Goal: Task Accomplishment & Management: Manage account settings

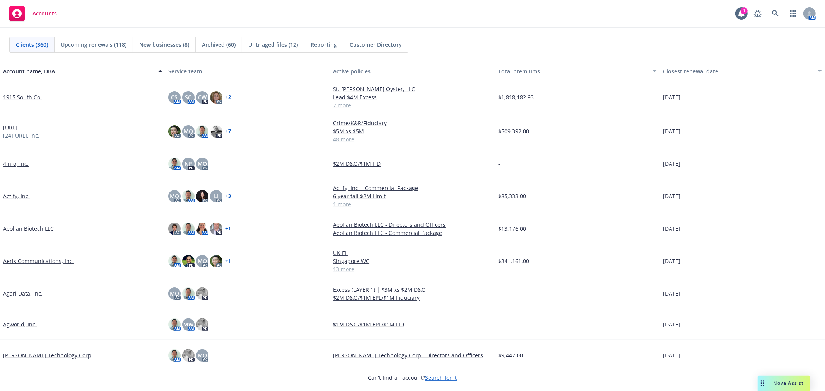
click at [88, 45] on span "Upcoming renewals (118)" at bounding box center [94, 45] width 66 height 8
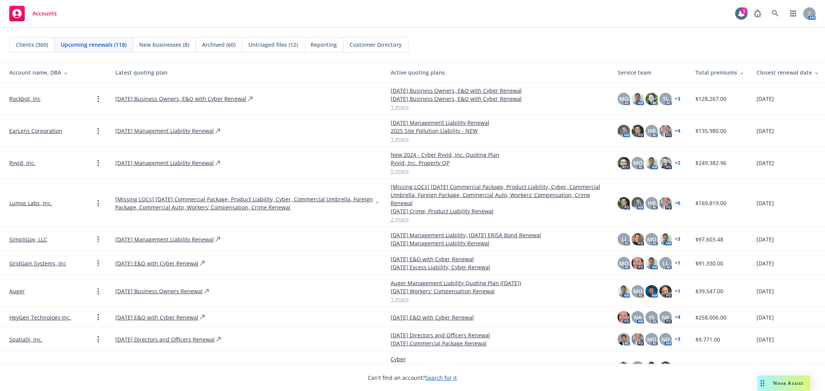
click at [177, 41] on span "New businesses (8)" at bounding box center [164, 45] width 50 height 8
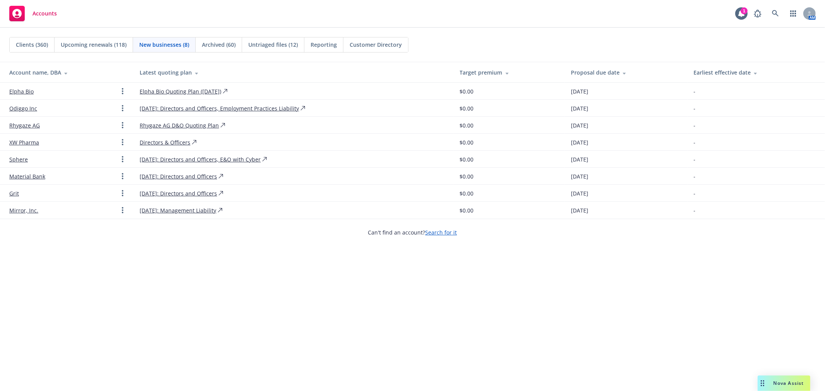
click at [28, 141] on link "XW Pharma" at bounding box center [24, 142] width 30 height 8
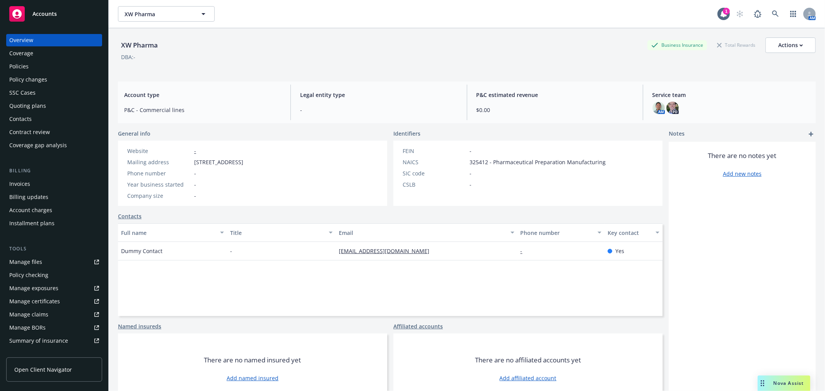
click at [32, 67] on div "Policies" at bounding box center [54, 66] width 90 height 12
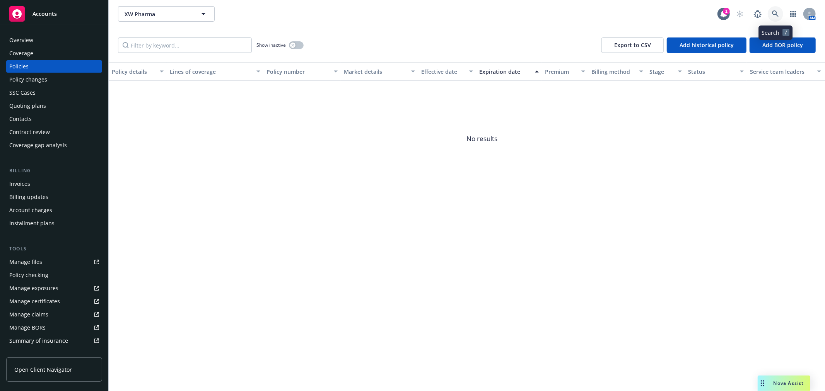
click at [781, 14] on link at bounding box center [775, 13] width 15 height 15
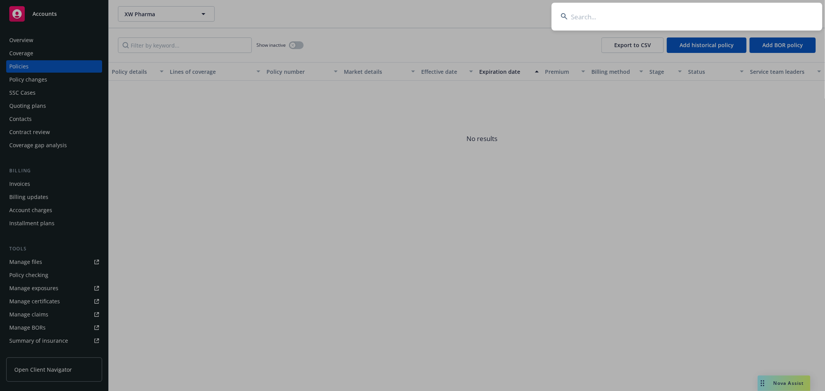
click at [640, 21] on input at bounding box center [686, 17] width 271 height 28
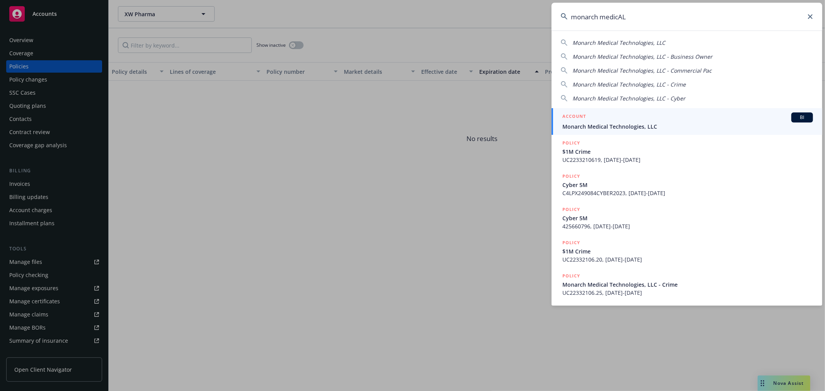
type input "monarch medicAL"
click at [641, 127] on span "Monarch Medical Technologies, LLC" at bounding box center [687, 127] width 251 height 8
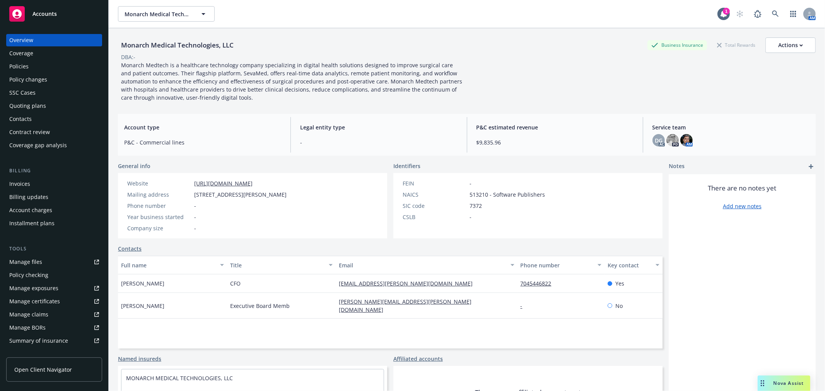
click at [26, 102] on div "Quoting plans" at bounding box center [27, 106] width 37 height 12
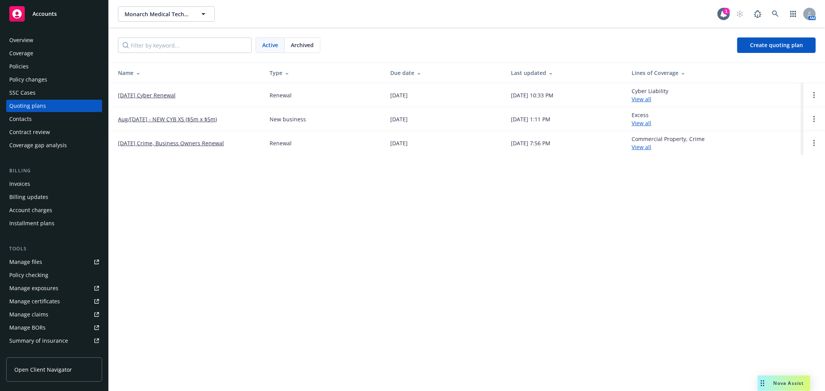
click at [24, 69] on div "Policies" at bounding box center [18, 66] width 19 height 12
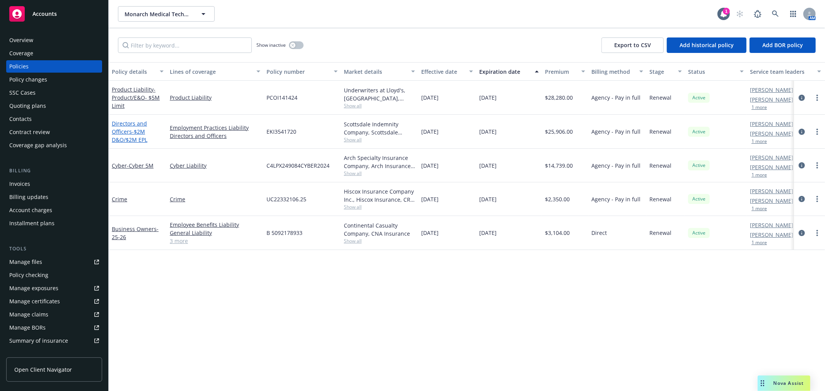
click at [125, 134] on link "Directors and Officers - $2M D&O/$2M EPL" at bounding box center [130, 132] width 36 height 24
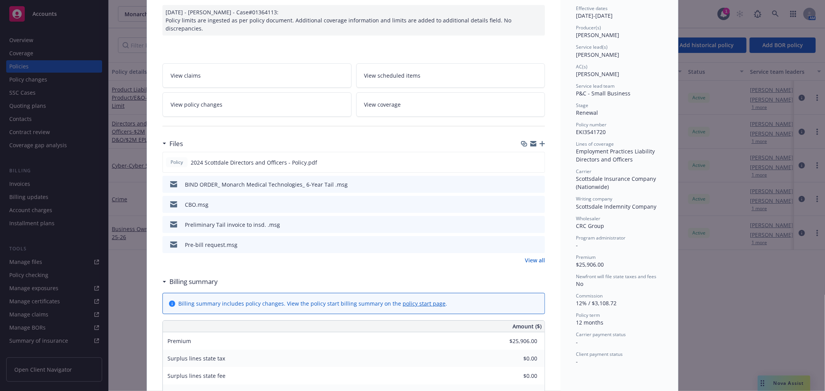
scroll to position [86, 0]
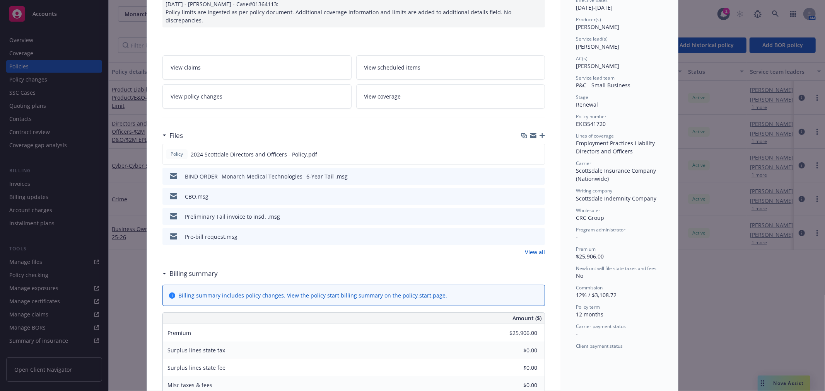
click at [539, 135] on icon "button" at bounding box center [541, 135] width 5 height 5
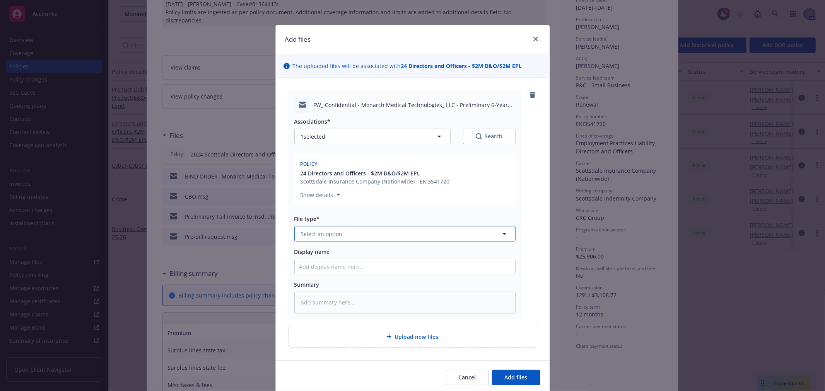
click at [339, 234] on button "Select an option" at bounding box center [404, 233] width 221 height 15
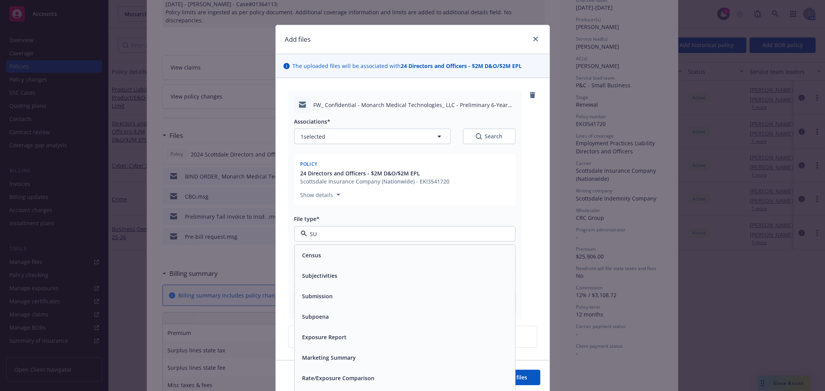
type input "SUB"
click at [340, 252] on div "Subjectivities" at bounding box center [404, 255] width 211 height 11
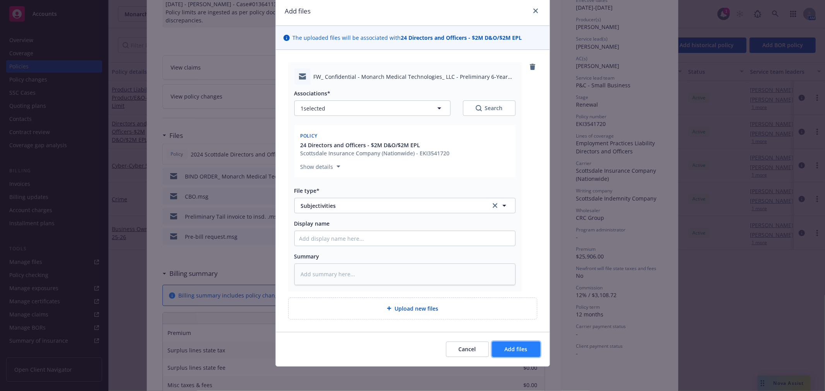
click at [511, 346] on span "Add files" at bounding box center [516, 349] width 23 height 7
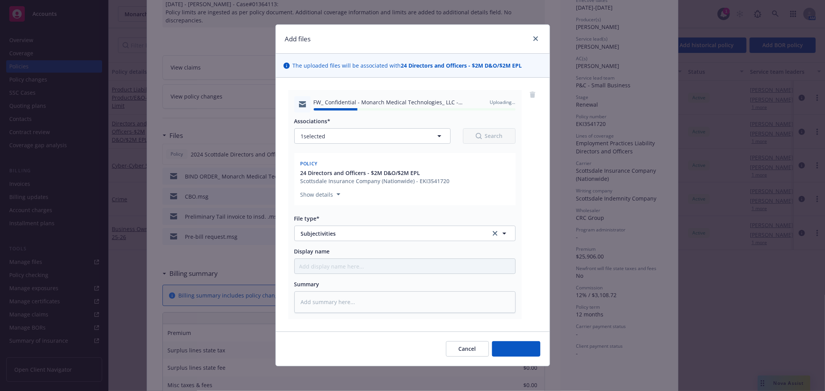
type textarea "x"
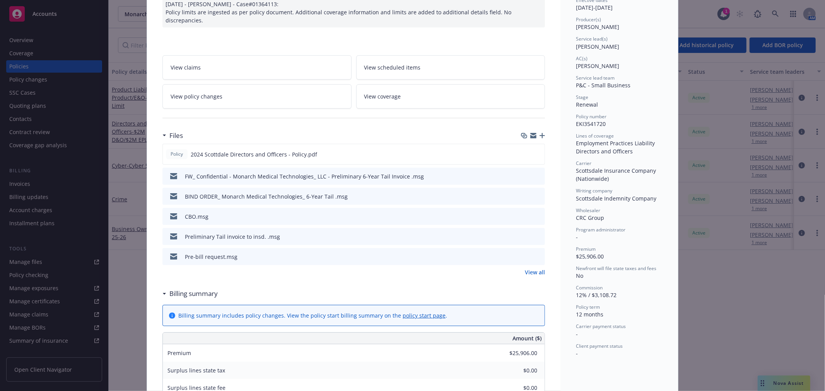
click at [695, 13] on div "Policy Directors and Officers - $2M D&O/$2M EPL [DATE] - [PERSON_NAME] - Case#0…" at bounding box center [412, 195] width 825 height 391
drag, startPoint x: 777, startPoint y: 11, endPoint x: 772, endPoint y: 10, distance: 5.1
click at [775, 11] on div "Policy Directors and Officers - $2M D&O/$2M EPL [DATE] - [PERSON_NAME] - Case#0…" at bounding box center [412, 195] width 825 height 391
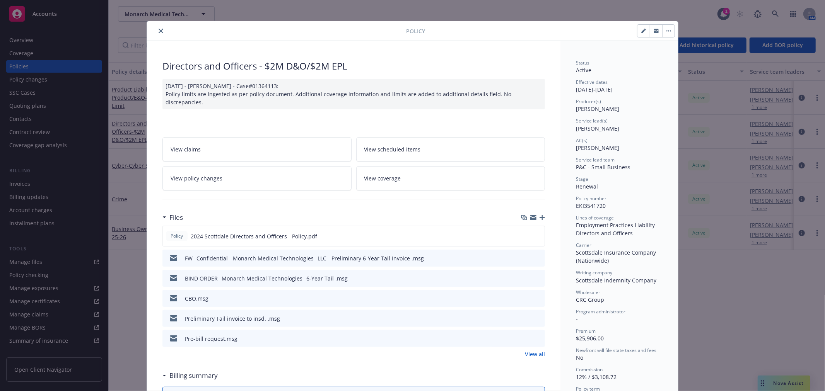
scroll to position [0, 0]
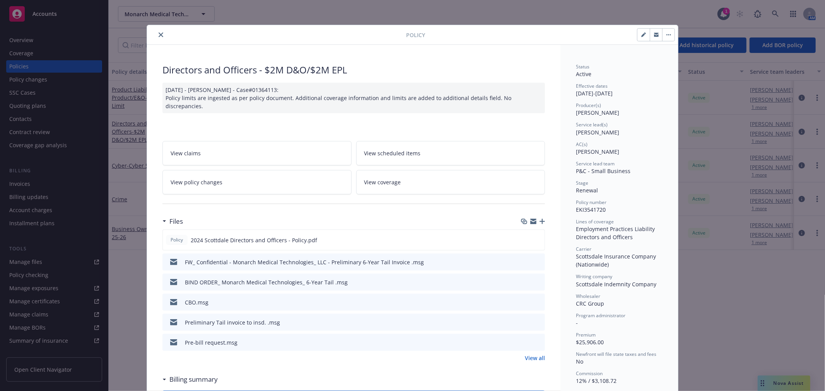
click at [157, 38] on button "close" at bounding box center [160, 34] width 9 height 9
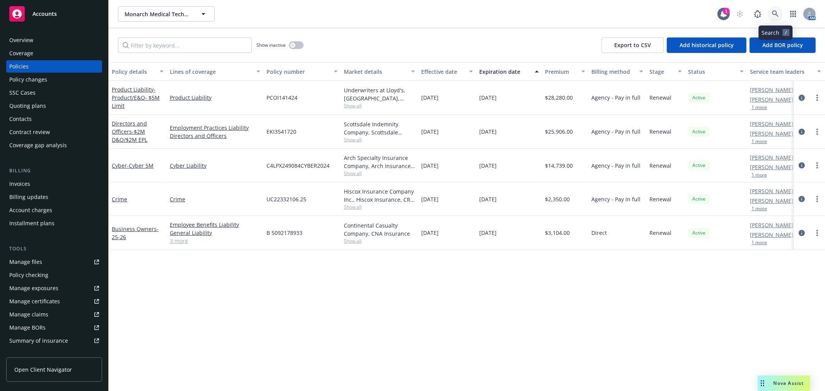
click at [775, 14] on icon at bounding box center [775, 13] width 7 height 7
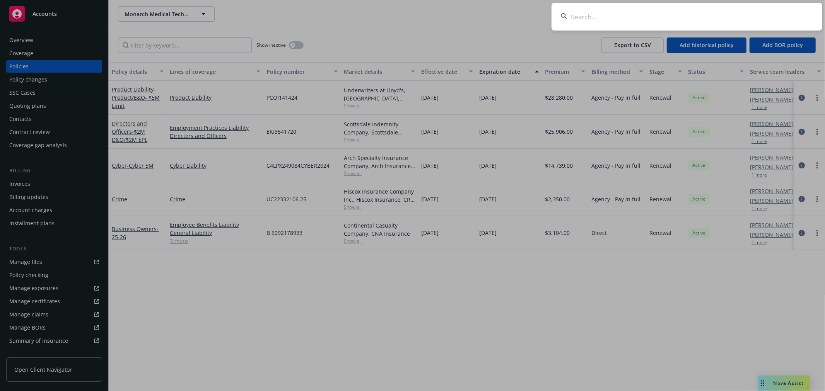
click at [620, 13] on input at bounding box center [686, 17] width 271 height 28
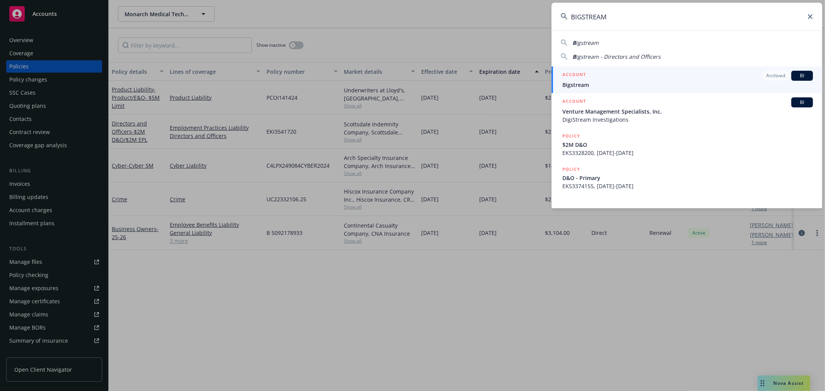
type input "BIGSTREAM"
click at [619, 80] on div "ACCOUNT Archived BI" at bounding box center [687, 76] width 251 height 10
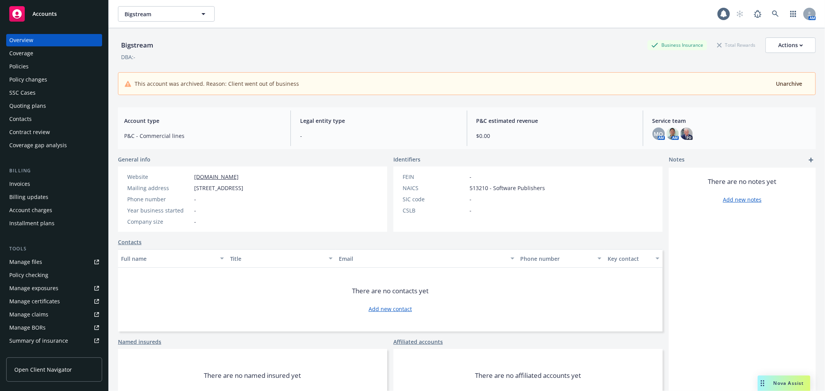
click at [14, 65] on div "Policies" at bounding box center [18, 66] width 19 height 12
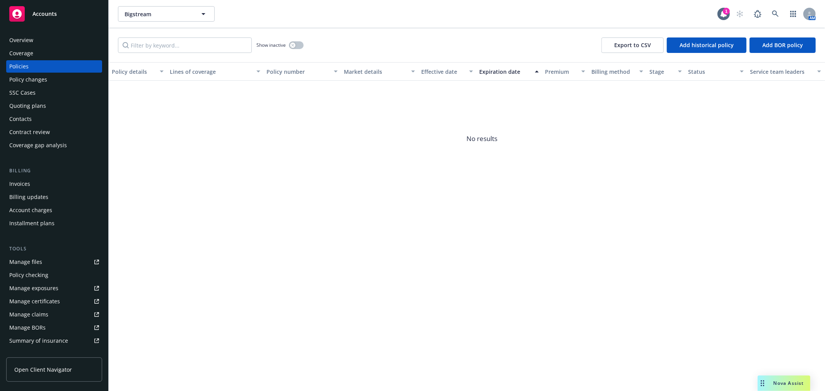
click at [16, 39] on div "Overview" at bounding box center [21, 40] width 24 height 12
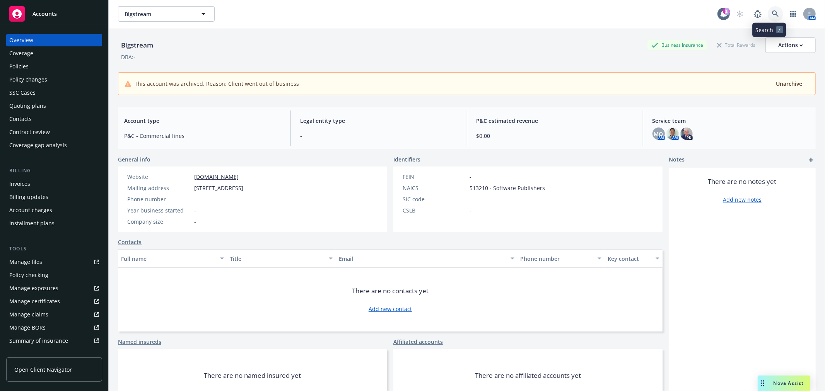
drag, startPoint x: 770, startPoint y: 11, endPoint x: 282, endPoint y: -3, distance: 487.8
click at [282, 0] on html "Accounts Overview Coverage Policies Policy changes SSC Cases Quoting plans Cont…" at bounding box center [412, 195] width 825 height 391
click at [775, 10] on link at bounding box center [775, 13] width 15 height 15
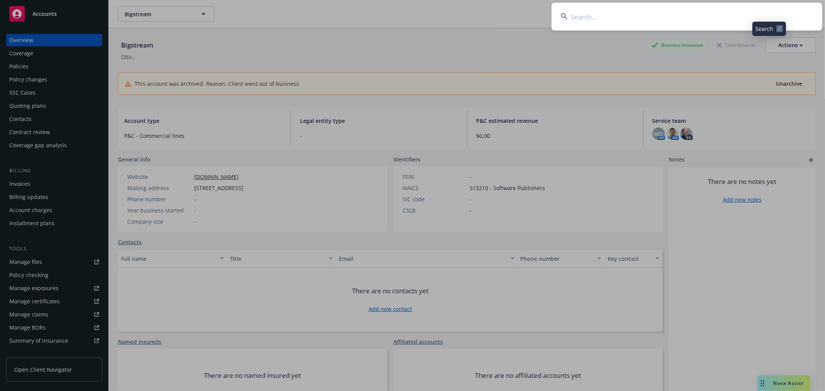
click at [753, 14] on input at bounding box center [686, 17] width 271 height 28
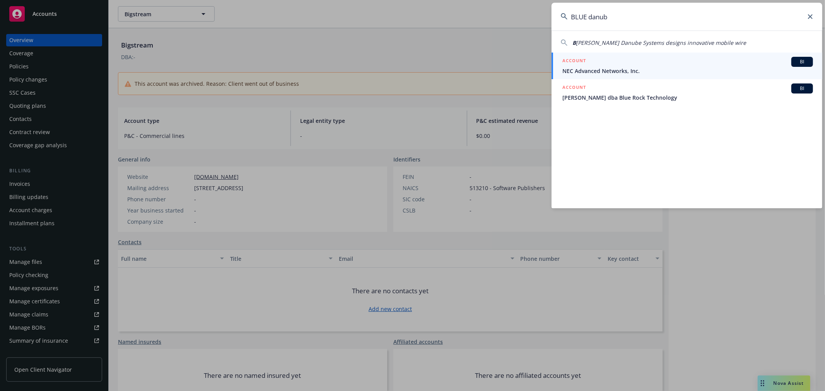
type input "BLUE danube"
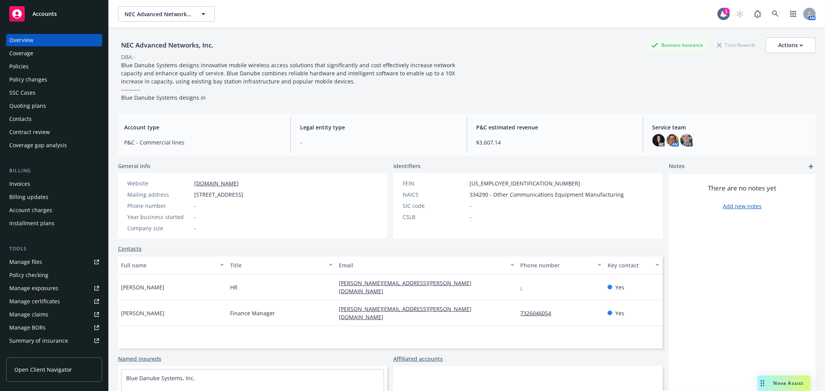
click at [26, 65] on div "Policies" at bounding box center [18, 66] width 19 height 12
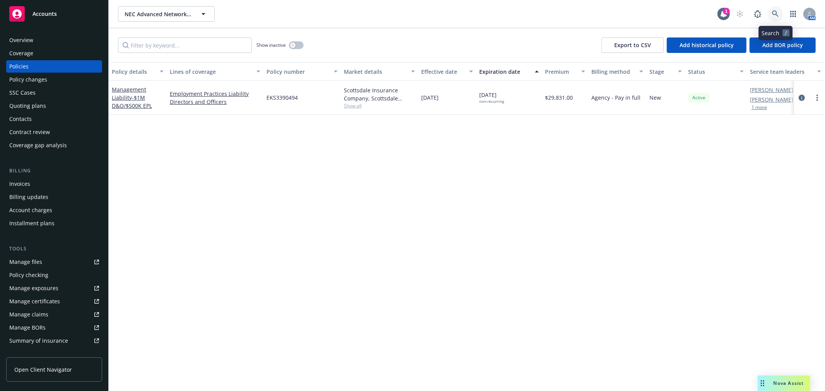
click at [778, 10] on icon at bounding box center [775, 13] width 7 height 7
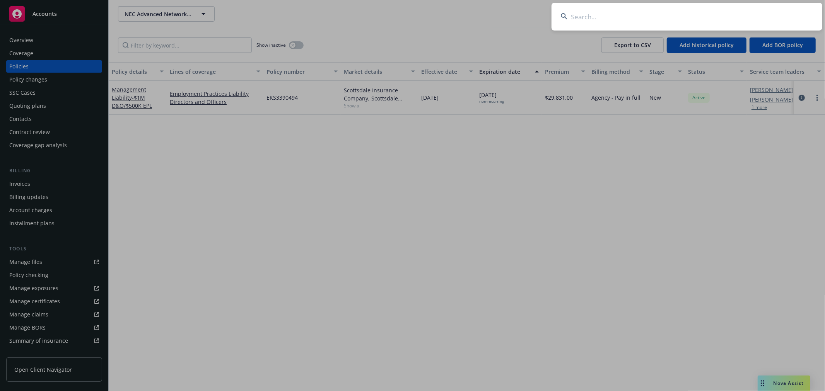
click at [742, 20] on input at bounding box center [686, 17] width 271 height 28
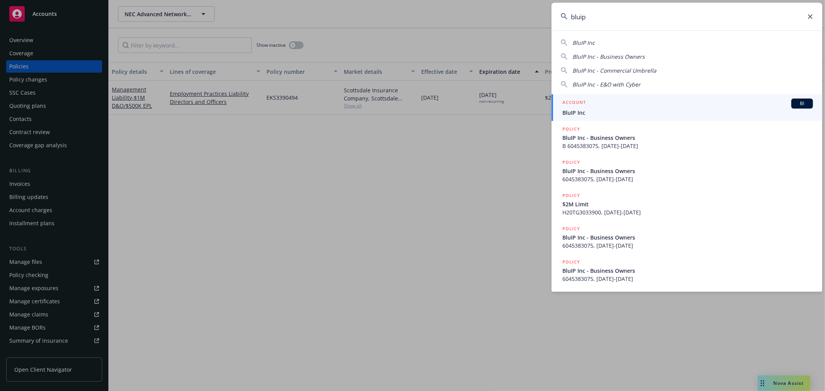
type input "bluip"
click at [702, 107] on div "ACCOUNT BI" at bounding box center [687, 104] width 251 height 10
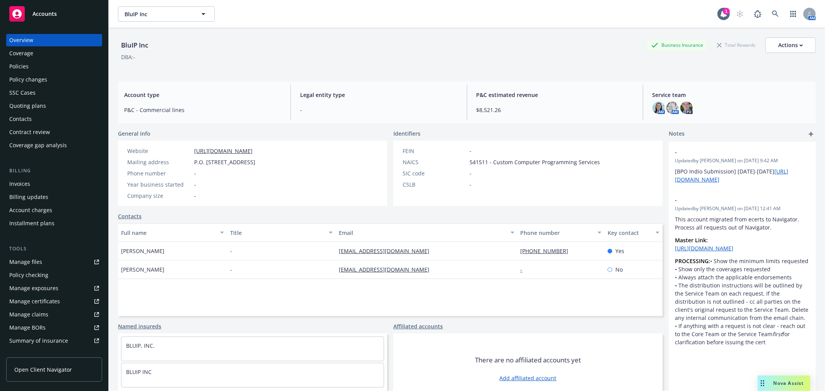
click at [22, 67] on div "Policies" at bounding box center [18, 66] width 19 height 12
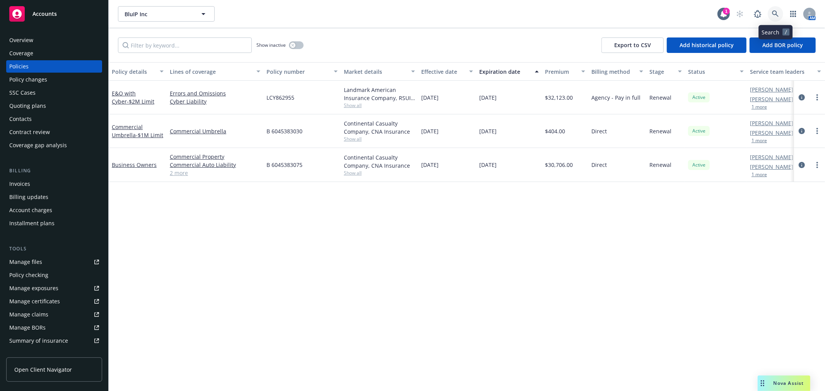
click at [778, 14] on icon at bounding box center [775, 13] width 7 height 7
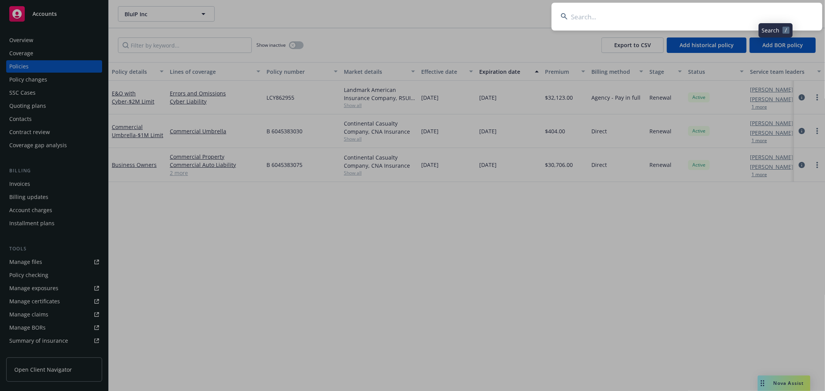
click at [766, 15] on input at bounding box center [686, 17] width 271 height 28
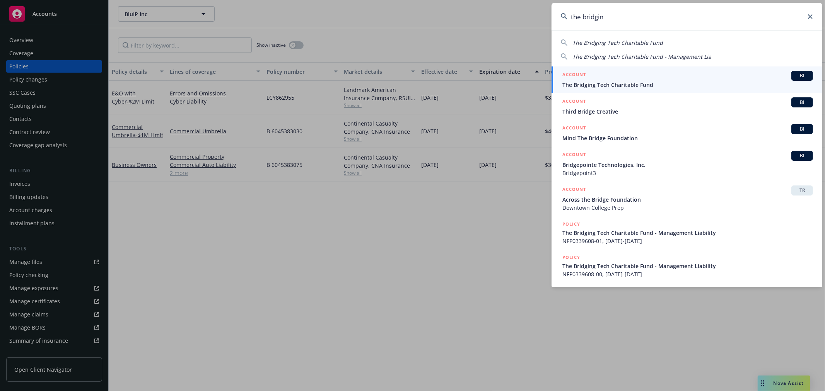
type input "the bridgin"
click at [666, 75] on div "ACCOUNT BI" at bounding box center [687, 76] width 251 height 10
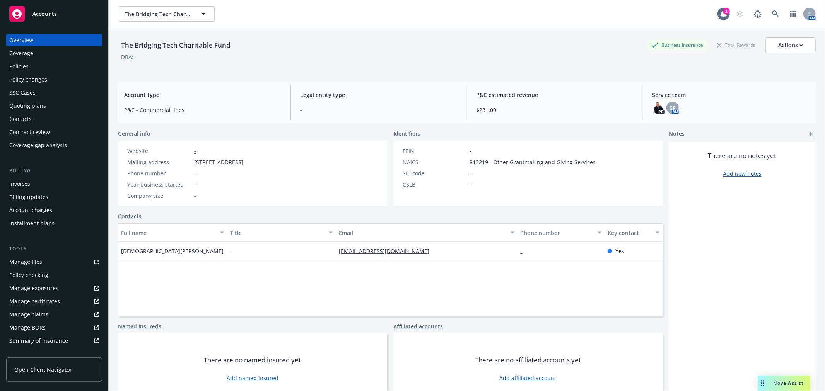
click at [35, 67] on div "Policies" at bounding box center [54, 66] width 90 height 12
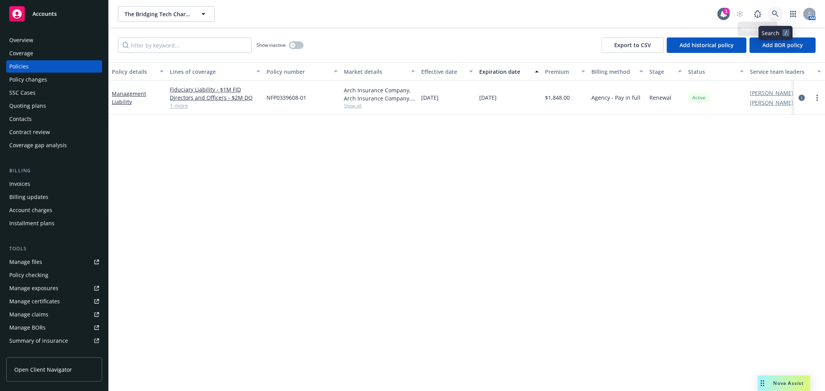
click at [774, 12] on icon at bounding box center [775, 13] width 7 height 7
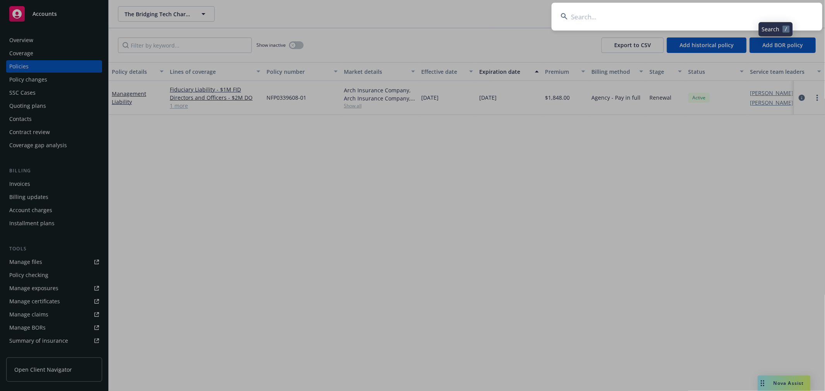
click at [743, 20] on input at bounding box center [686, 17] width 271 height 28
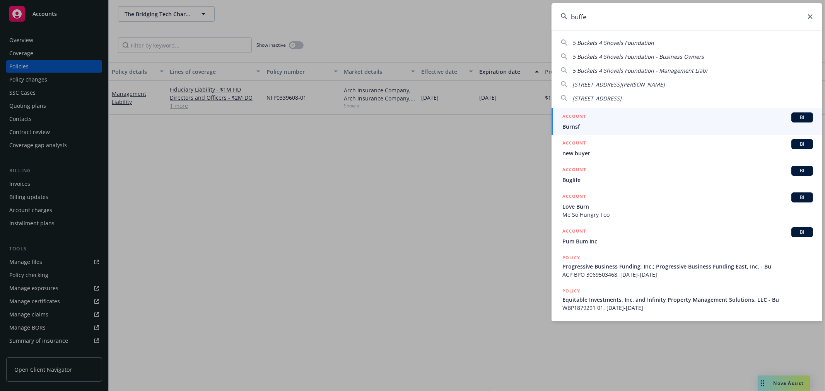
type input "buffer"
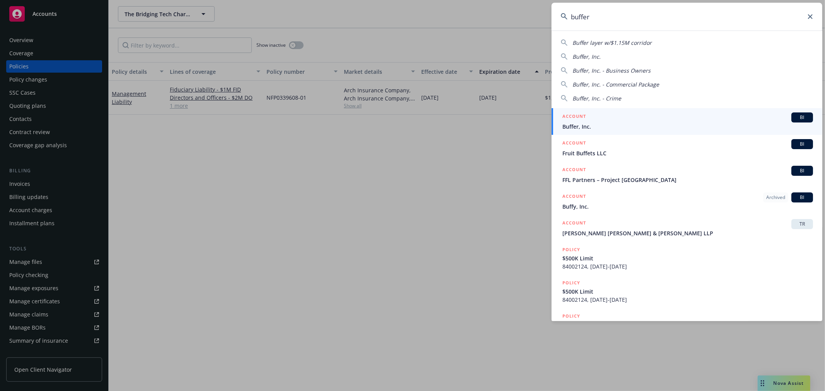
click at [636, 124] on span "Buffer, Inc." at bounding box center [687, 127] width 251 height 8
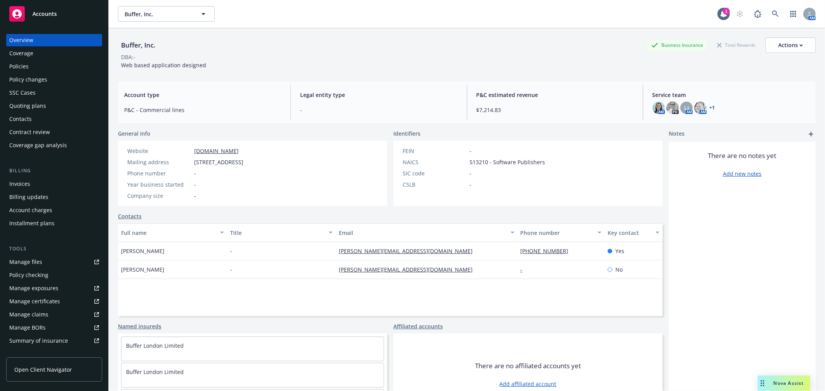
click at [48, 65] on div "Policies" at bounding box center [54, 66] width 90 height 12
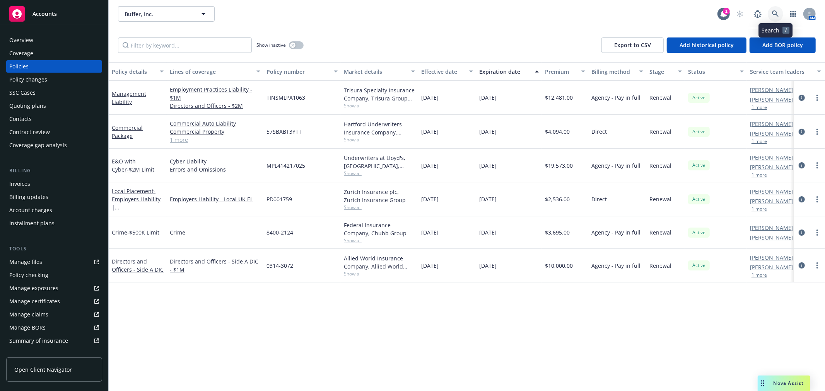
click at [775, 11] on link at bounding box center [775, 13] width 15 height 15
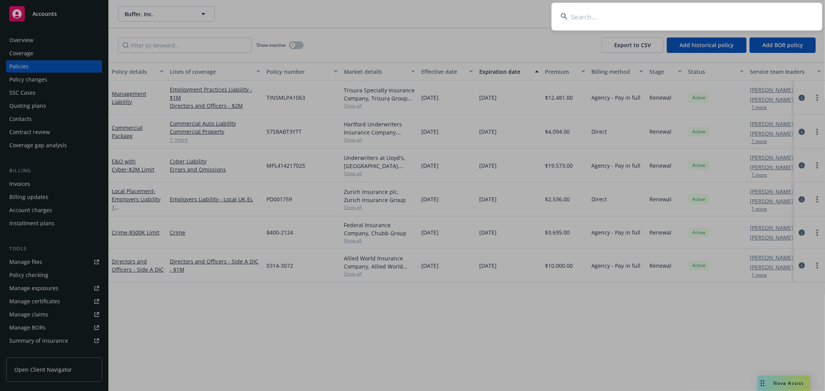
click at [750, 14] on input at bounding box center [686, 17] width 271 height 28
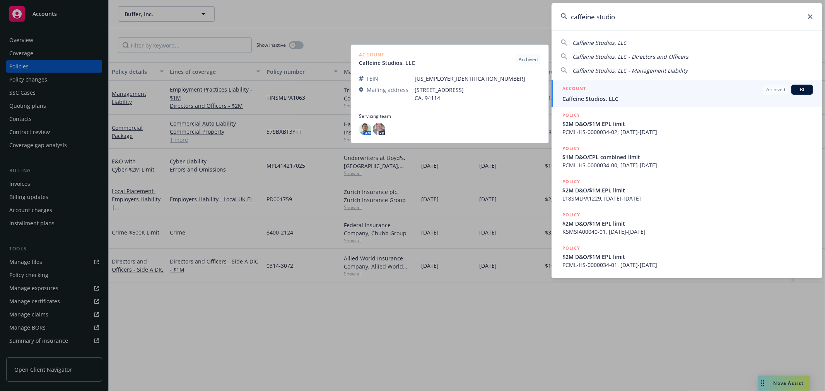
type input "caffeine studio"
click at [666, 101] on span "Caffeine Studios, LLC" at bounding box center [687, 99] width 251 height 8
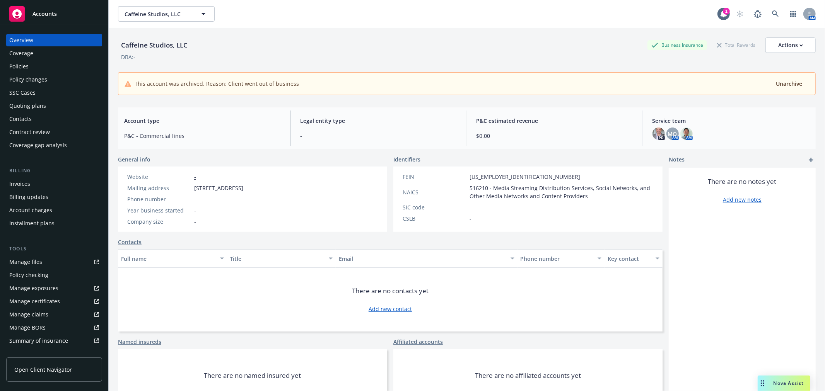
click at [39, 67] on div "Policies" at bounding box center [54, 66] width 90 height 12
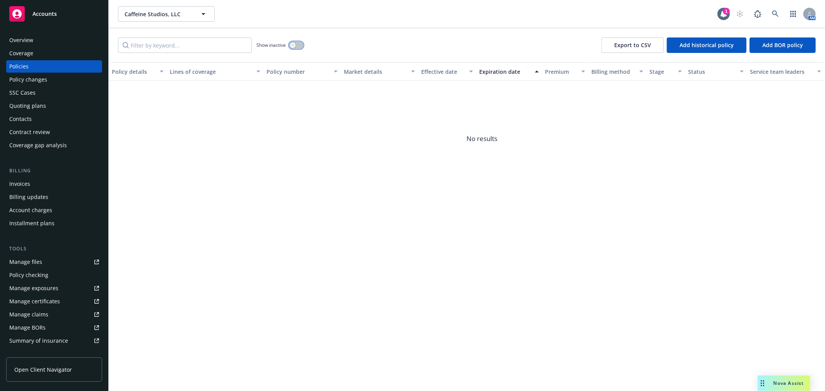
click at [299, 45] on button "button" at bounding box center [296, 45] width 15 height 8
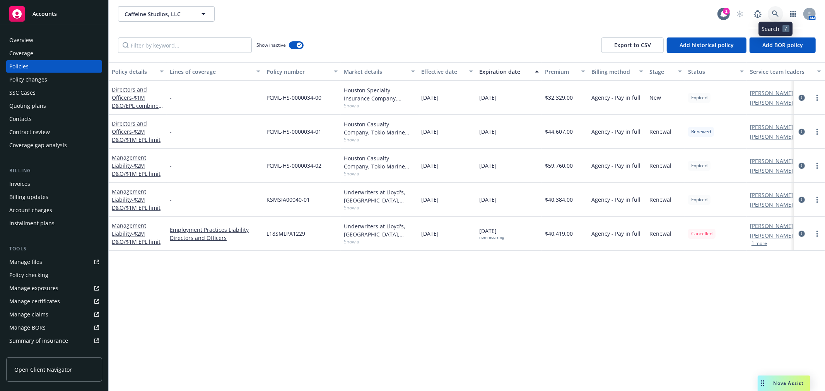
click at [776, 13] on icon at bounding box center [775, 13] width 7 height 7
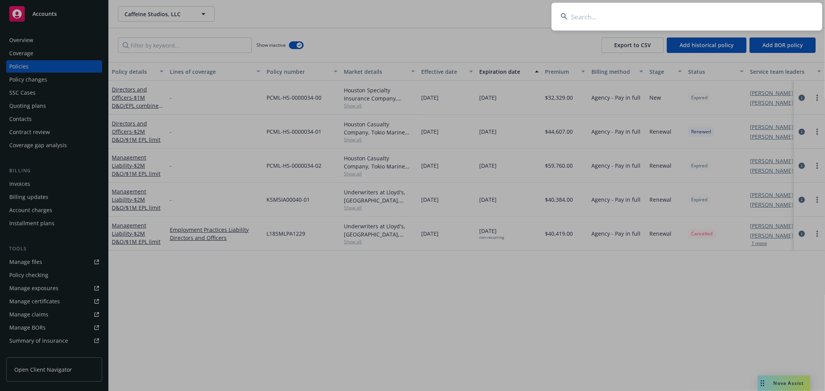
click at [726, 15] on input at bounding box center [686, 17] width 271 height 28
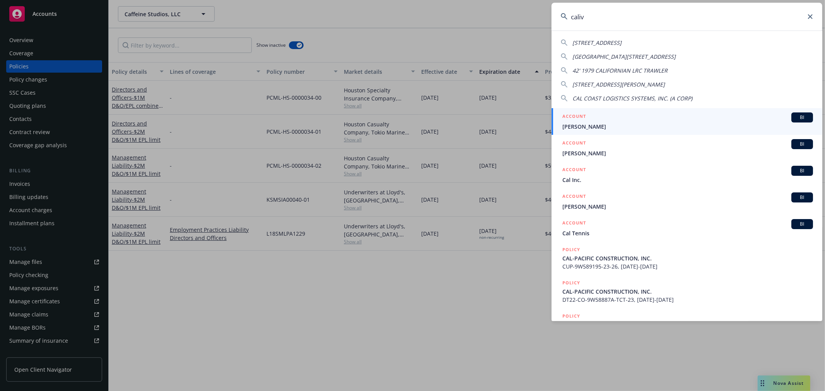
type input "[PERSON_NAME]"
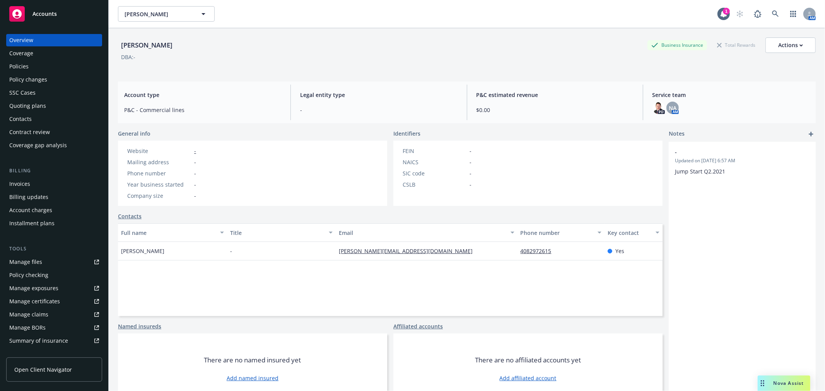
click at [17, 70] on div "Policies" at bounding box center [18, 66] width 19 height 12
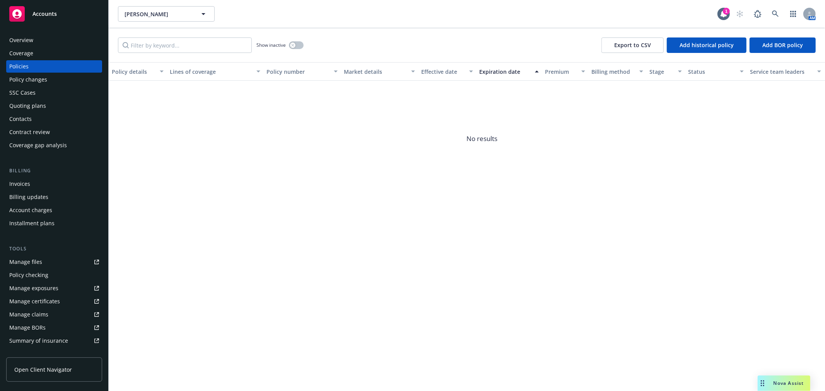
click at [14, 42] on div "Overview" at bounding box center [21, 40] width 24 height 12
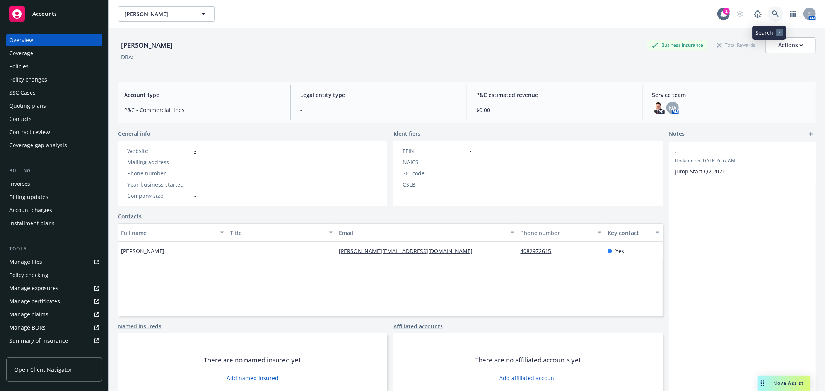
drag, startPoint x: 768, startPoint y: 10, endPoint x: 763, endPoint y: 10, distance: 4.3
click at [768, 10] on link at bounding box center [775, 13] width 15 height 15
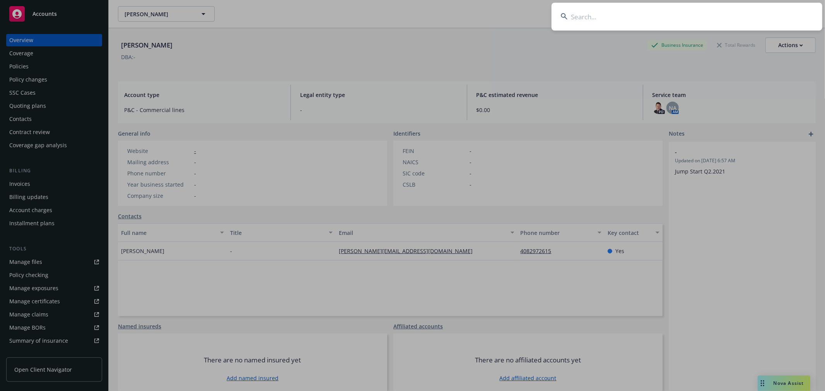
click at [735, 17] on input at bounding box center [686, 17] width 271 height 28
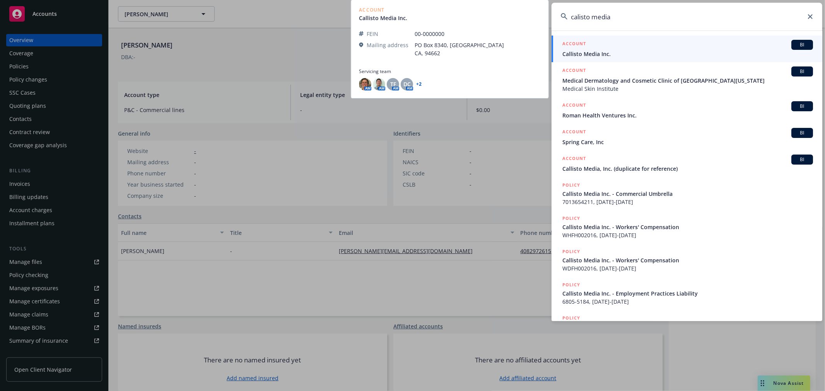
type input "calisto media"
click at [705, 44] on div "ACCOUNT BI" at bounding box center [687, 45] width 251 height 10
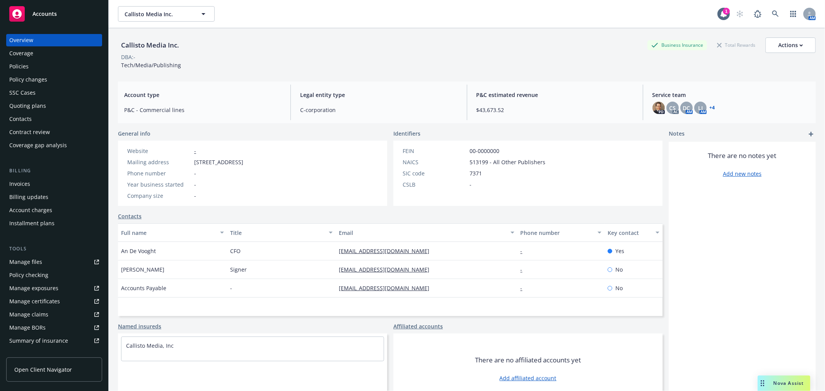
click at [16, 68] on div "Policies" at bounding box center [18, 66] width 19 height 12
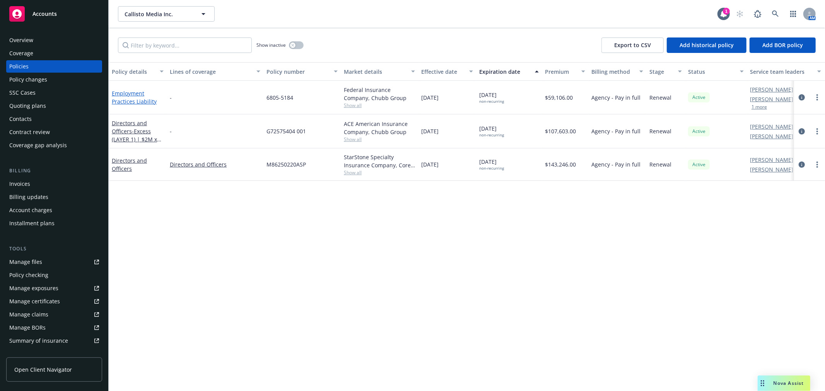
click at [137, 100] on link "Employment Practices Liability" at bounding box center [134, 97] width 45 height 15
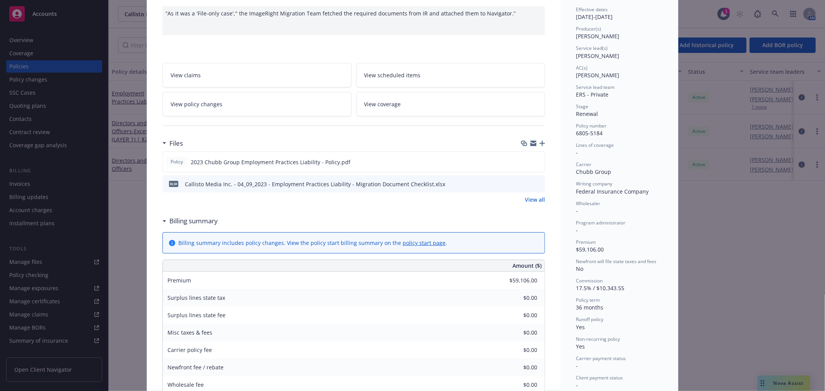
scroll to position [86, 0]
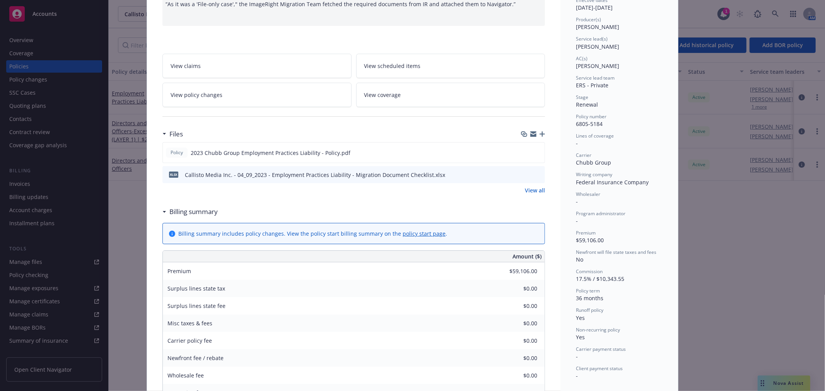
click at [525, 190] on link "View all" at bounding box center [535, 190] width 20 height 8
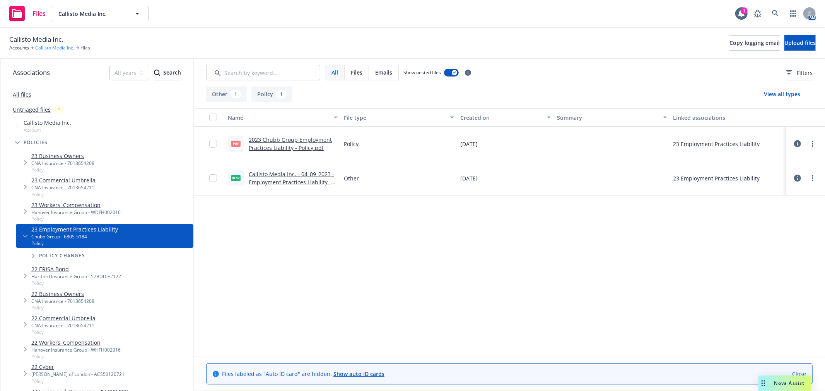
click at [56, 45] on link "Callisto Media Inc." at bounding box center [54, 47] width 39 height 7
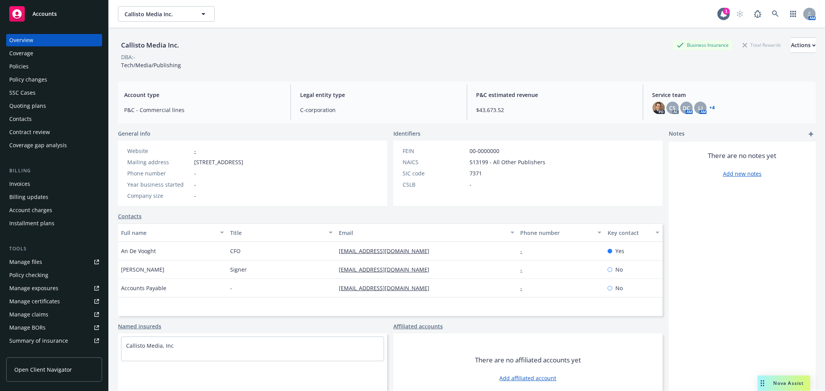
click at [710, 106] on link "+ 4" at bounding box center [712, 108] width 5 height 5
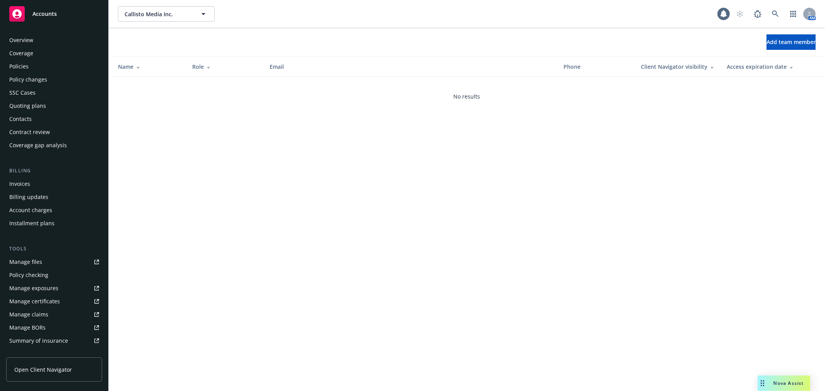
scroll to position [126, 0]
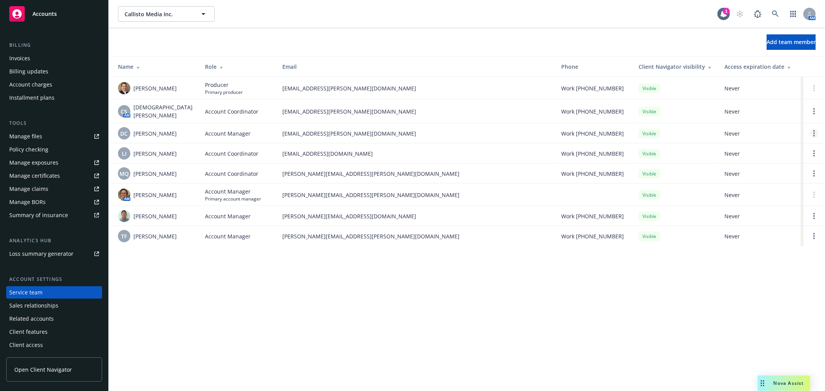
click at [813, 131] on link "Open options" at bounding box center [813, 133] width 9 height 9
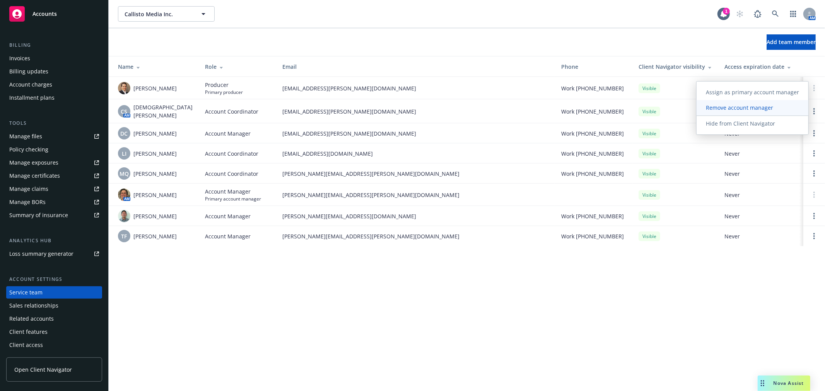
click at [780, 110] on span "Remove account manager" at bounding box center [739, 107] width 86 height 7
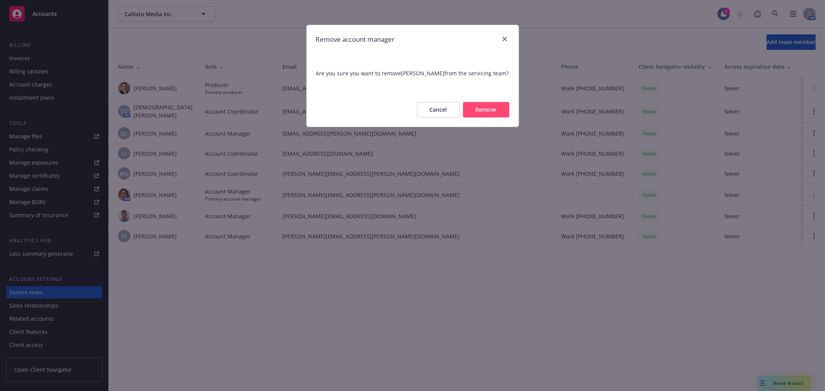
click at [474, 113] on button "Remove" at bounding box center [486, 109] width 46 height 15
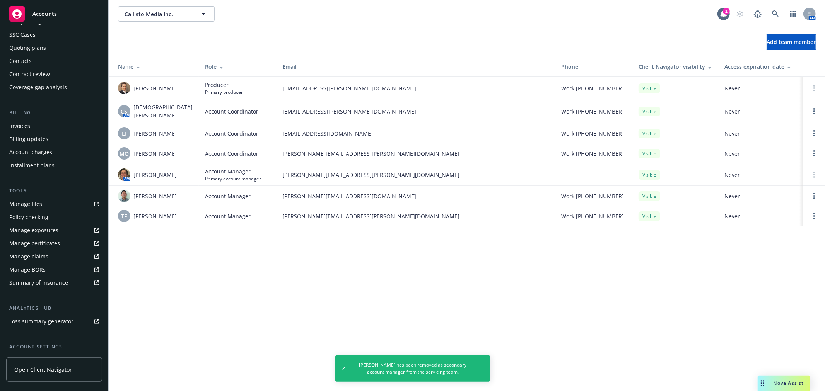
scroll to position [0, 0]
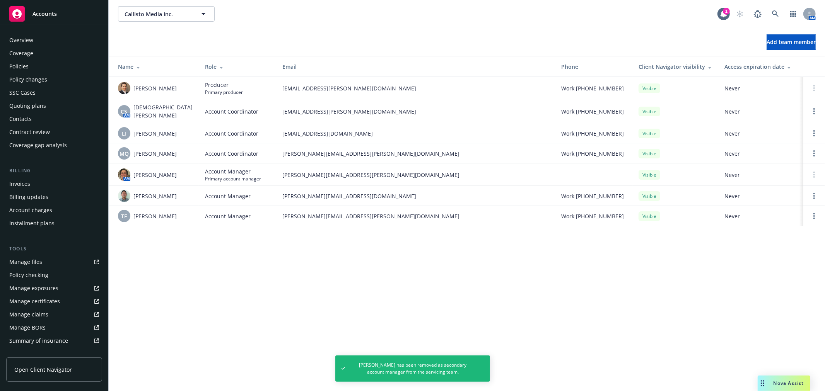
click at [26, 65] on div "Policies" at bounding box center [18, 66] width 19 height 12
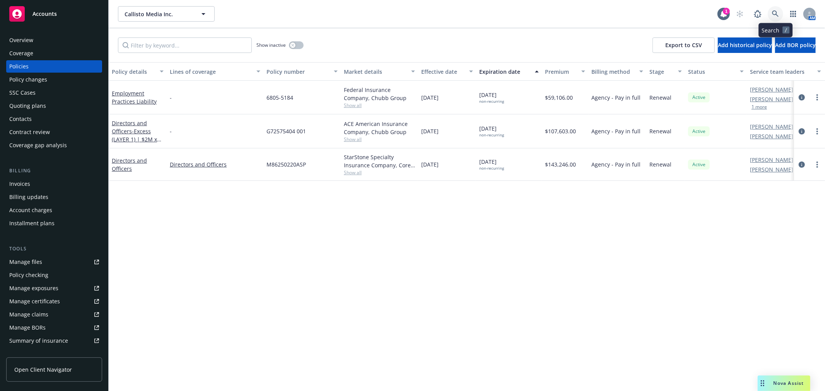
click at [769, 14] on link at bounding box center [775, 13] width 15 height 15
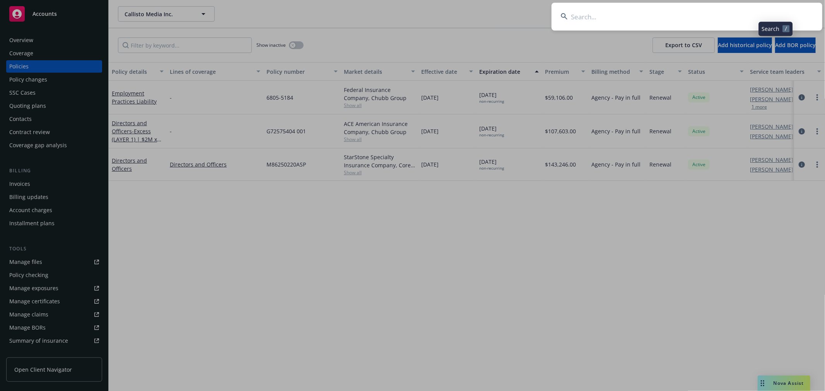
click at [756, 19] on input at bounding box center [686, 17] width 271 height 28
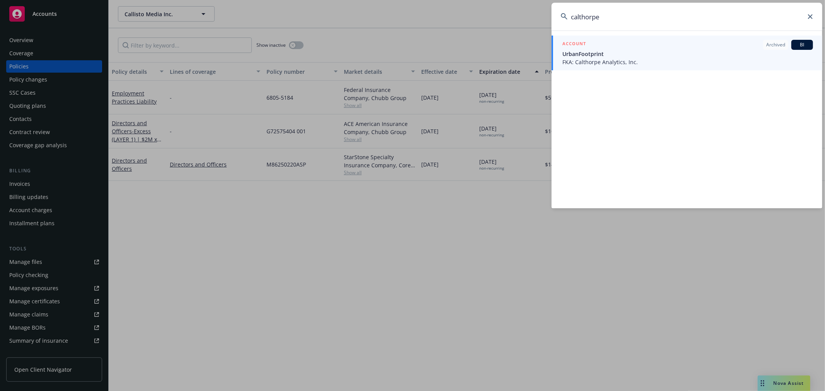
type input "calthorpe"
click at [717, 49] on div "ACCOUNT Archived BI" at bounding box center [687, 45] width 251 height 10
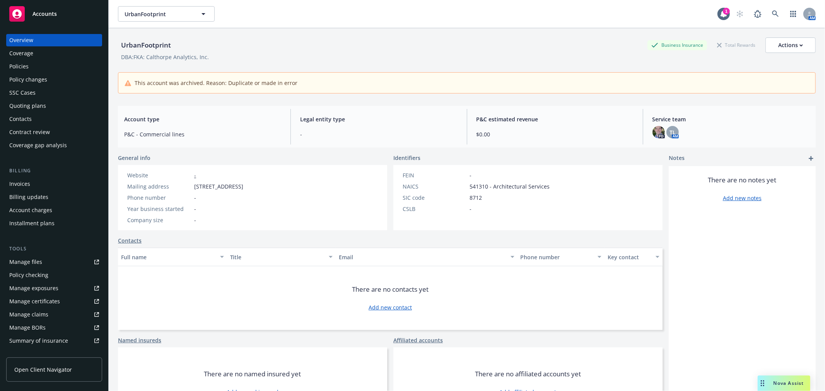
click at [10, 67] on div "Policies" at bounding box center [18, 66] width 19 height 12
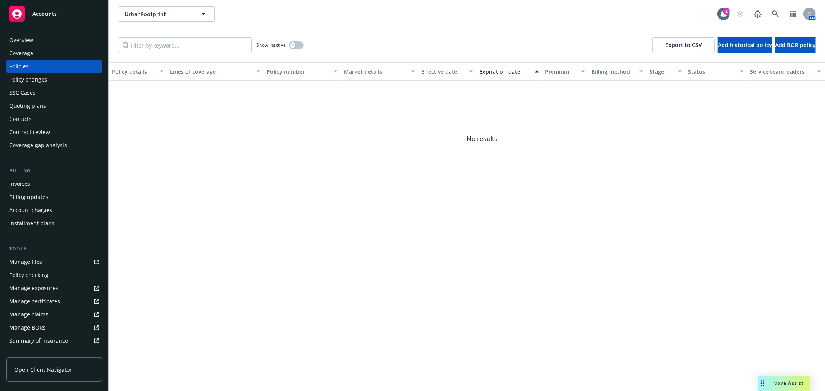
click at [14, 40] on div "Overview" at bounding box center [21, 40] width 24 height 12
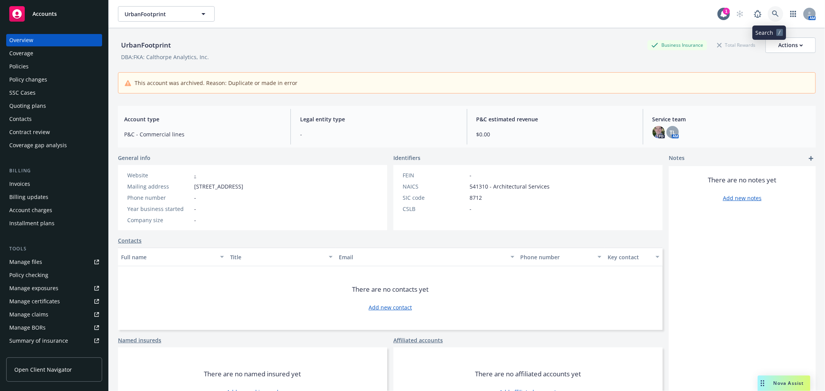
click at [772, 12] on icon at bounding box center [775, 13] width 7 height 7
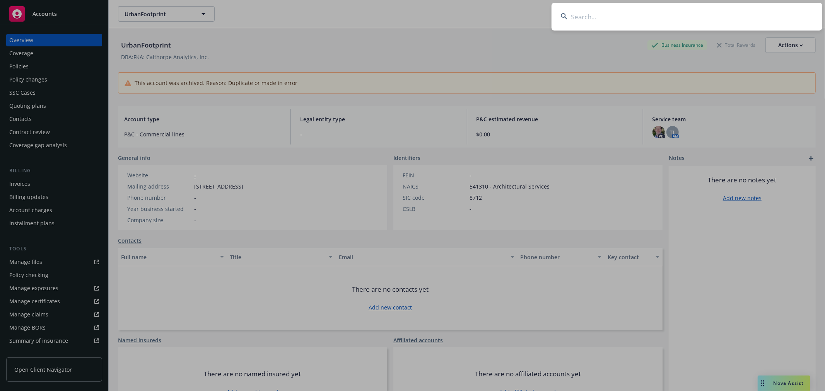
click at [695, 26] on input at bounding box center [686, 17] width 271 height 28
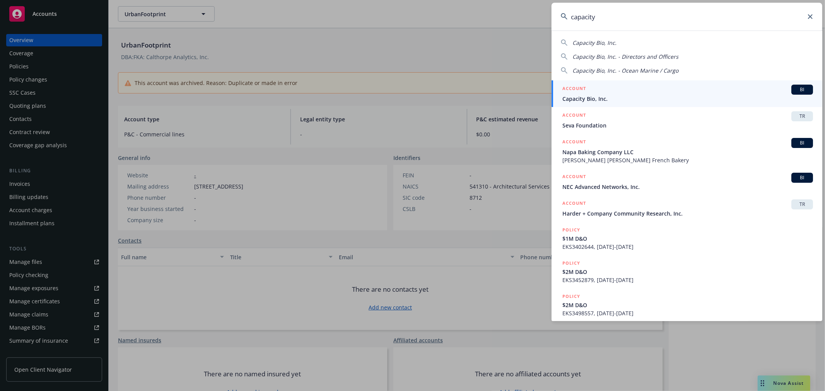
type input "capacity"
click at [678, 94] on div "ACCOUNT BI" at bounding box center [687, 90] width 251 height 10
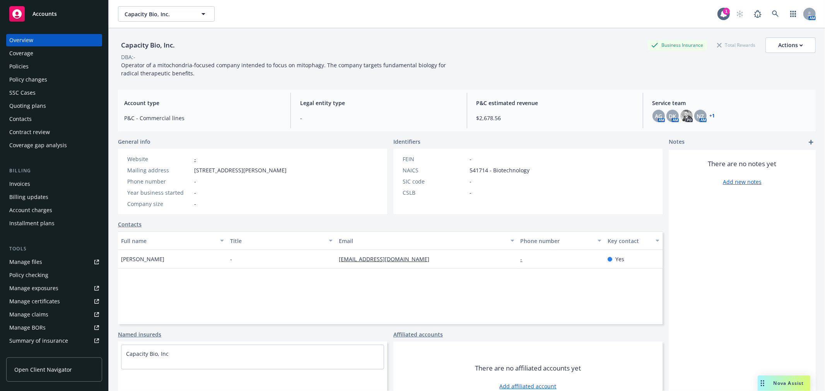
click at [8, 65] on link "Policies" at bounding box center [54, 66] width 96 height 12
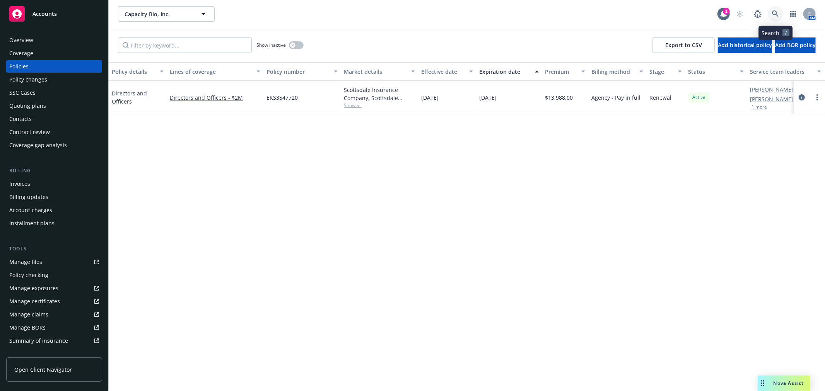
click at [782, 17] on link at bounding box center [775, 13] width 15 height 15
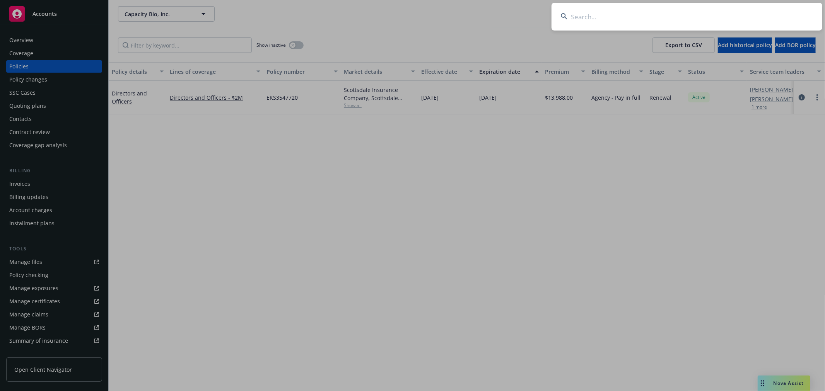
click at [762, 17] on input at bounding box center [686, 17] width 271 height 28
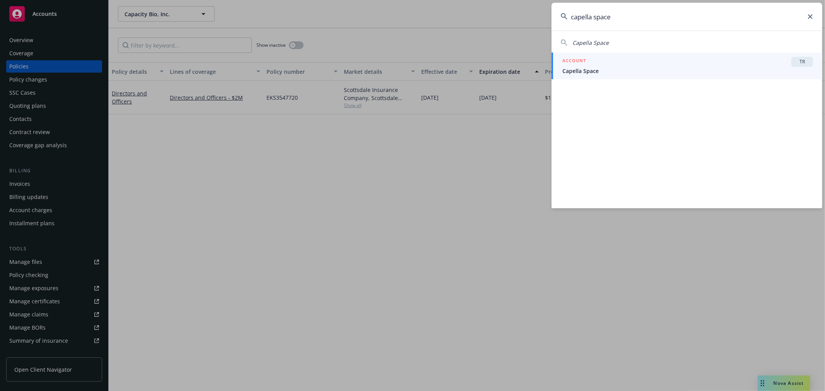
type input "capella space"
click at [662, 65] on div "ACCOUNT TR" at bounding box center [687, 62] width 251 height 10
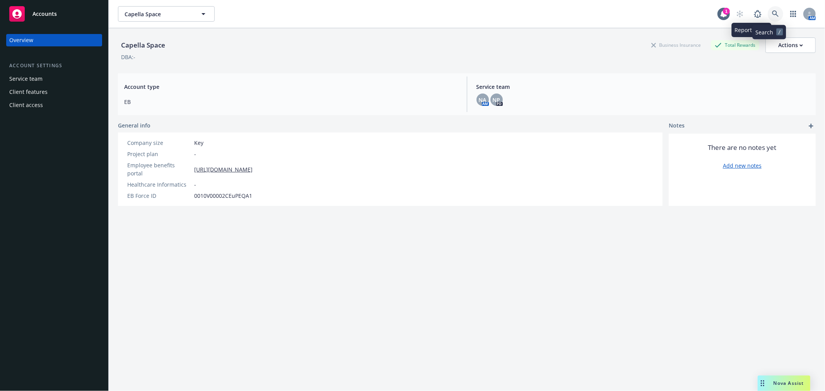
click at [772, 12] on icon at bounding box center [775, 13] width 7 height 7
click at [628, 21] on div "Capella Space Capella Space" at bounding box center [417, 13] width 599 height 15
click at [768, 12] on link at bounding box center [775, 13] width 15 height 15
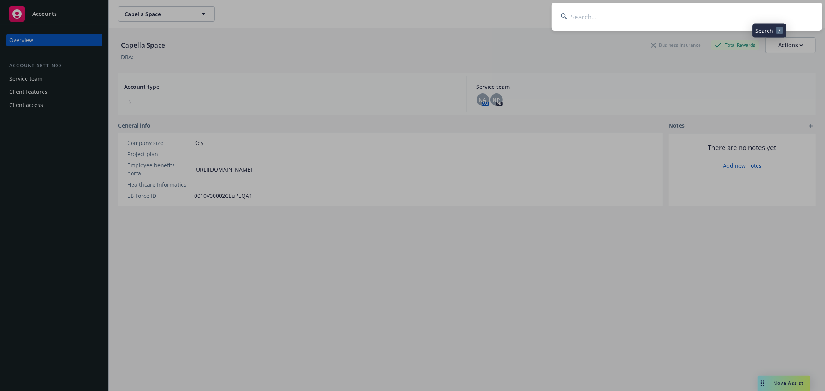
click at [722, 17] on input at bounding box center [686, 17] width 271 height 28
type input "caper"
